Goal: Navigation & Orientation: Understand site structure

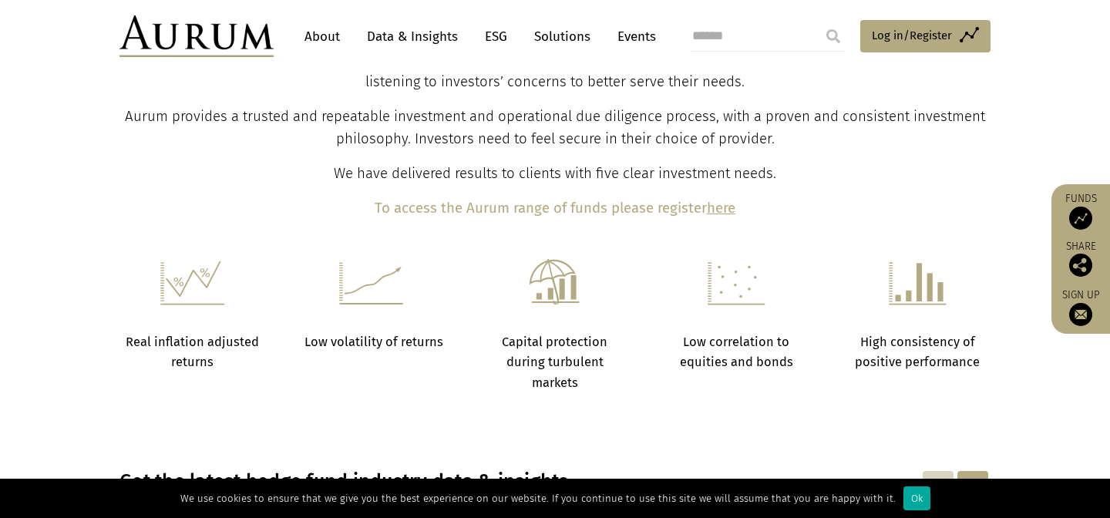
scroll to position [258, 0]
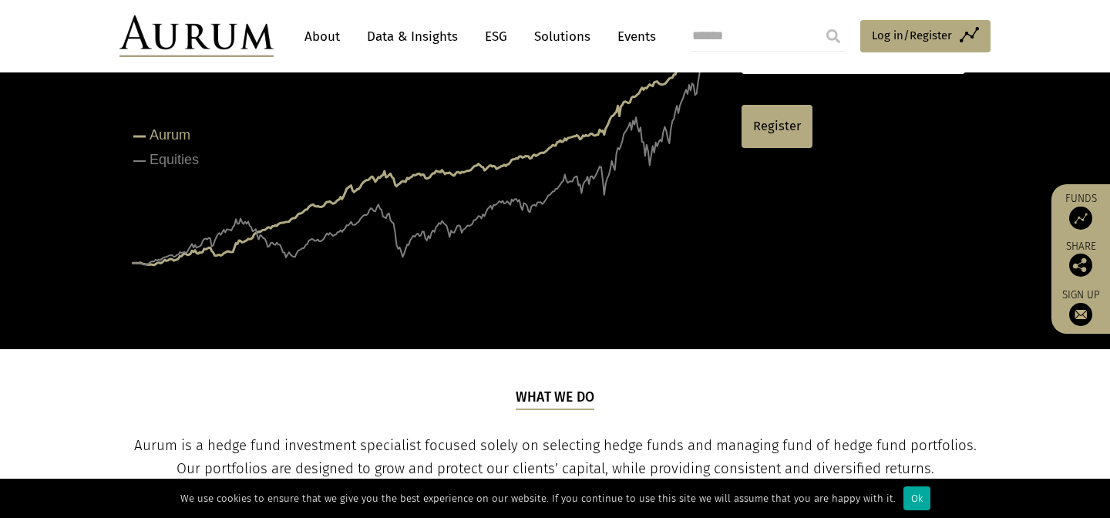
click at [332, 42] on link "About" at bounding box center [322, 36] width 51 height 29
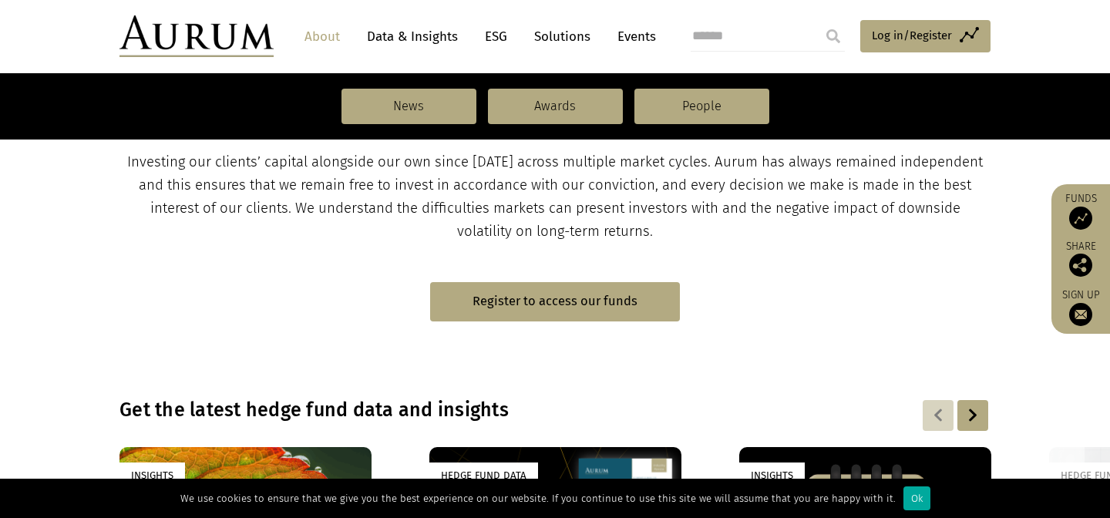
scroll to position [1051, 0]
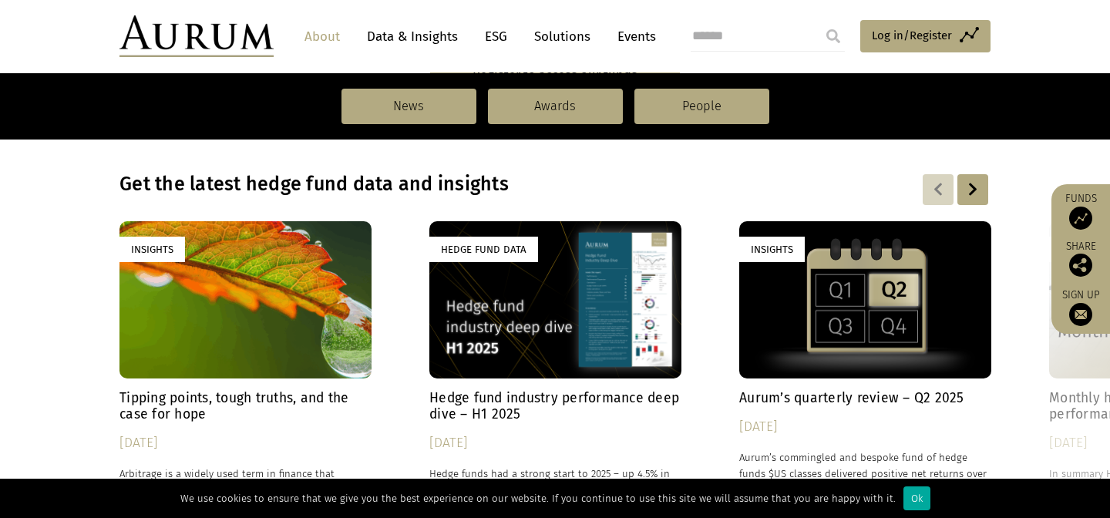
click at [428, 30] on link "Data & Insights" at bounding box center [412, 36] width 106 height 29
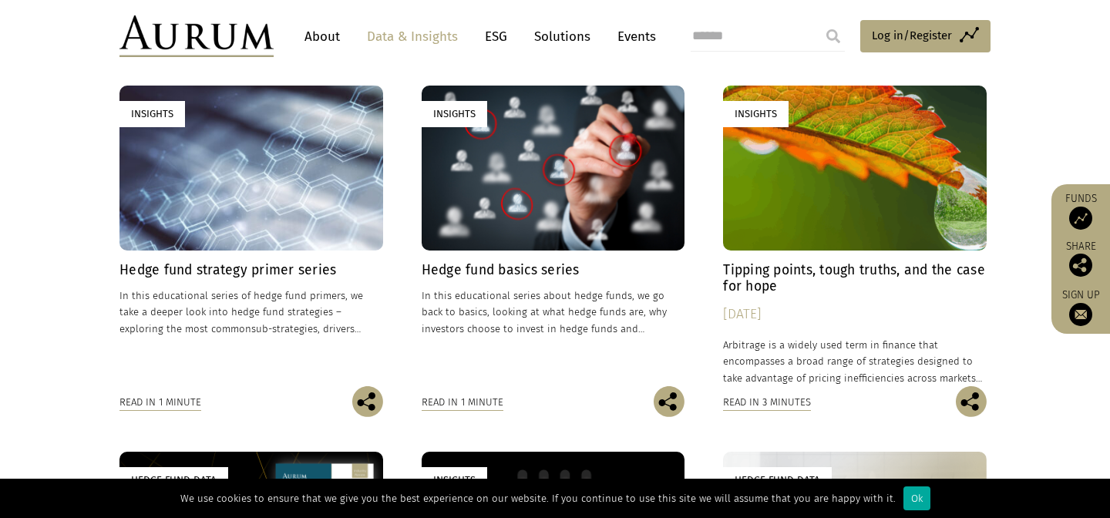
scroll to position [480, 0]
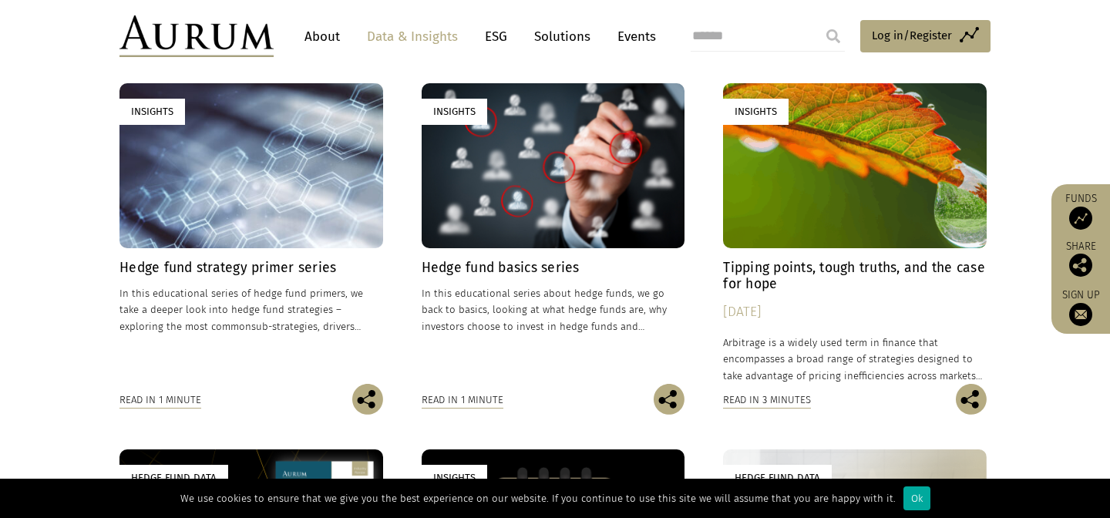
click at [496, 25] on link "ESG" at bounding box center [496, 36] width 38 height 29
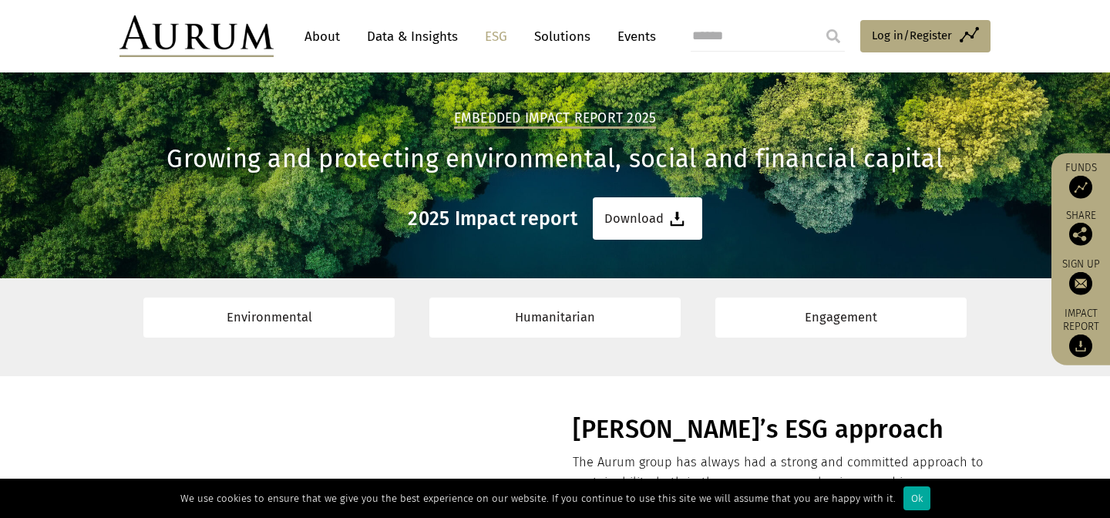
scroll to position [46, 0]
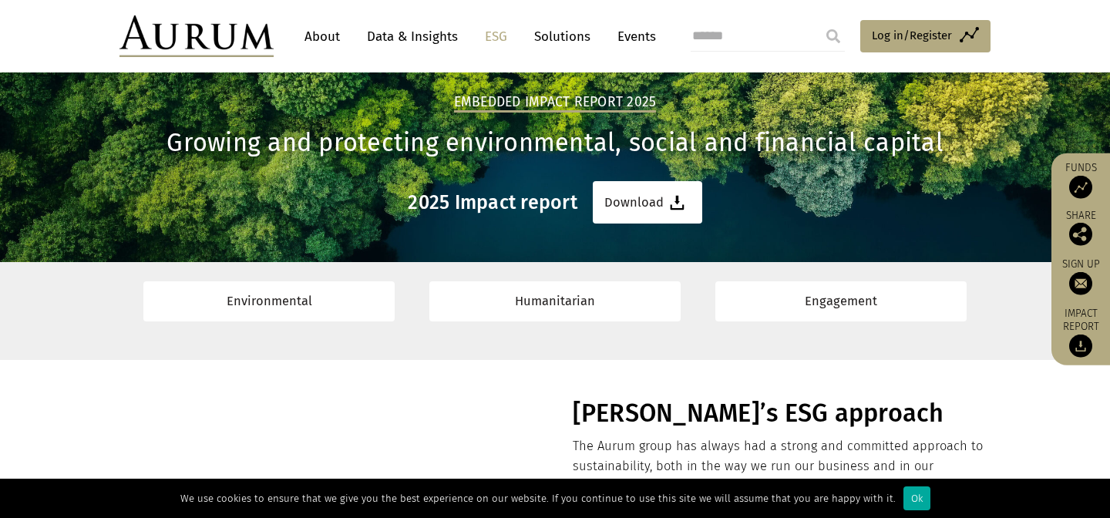
click at [314, 29] on link "About" at bounding box center [322, 36] width 51 height 29
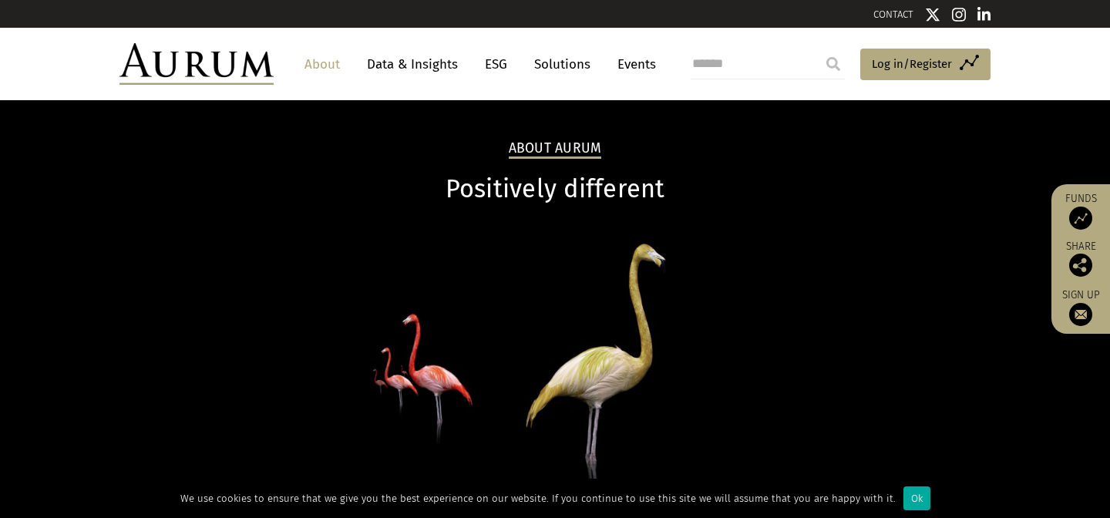
click at [230, 76] on img at bounding box center [197, 64] width 154 height 42
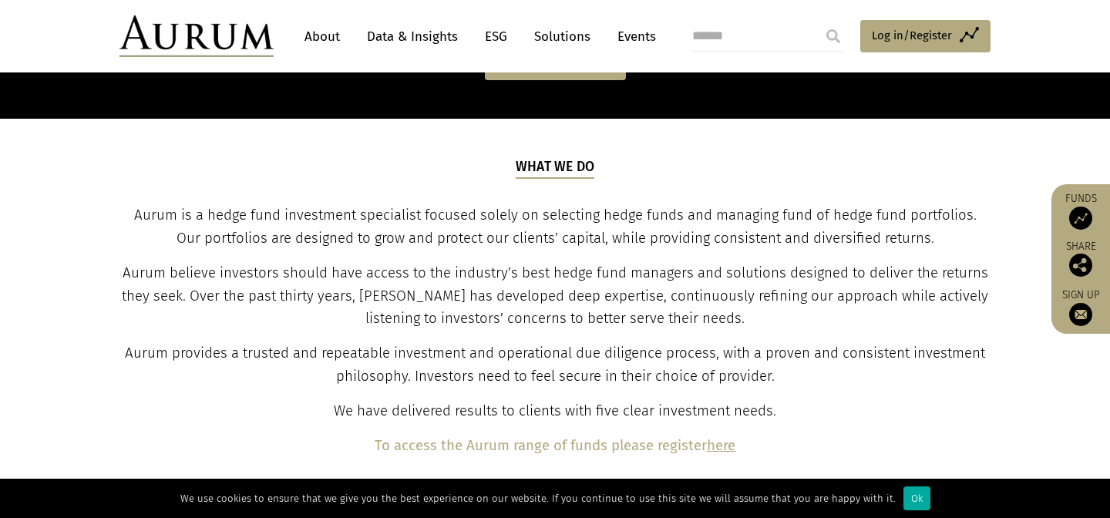
scroll to position [484, 0]
